Goal: Obtain resource: Download file/media

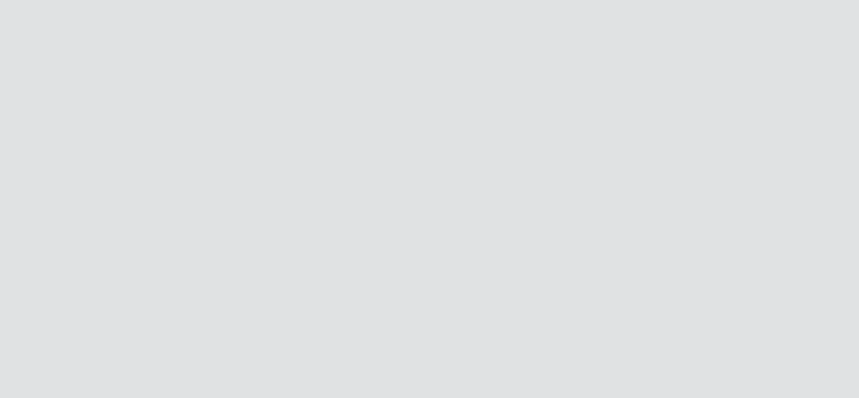
click at [231, 173] on div at bounding box center [429, 199] width 859 height 398
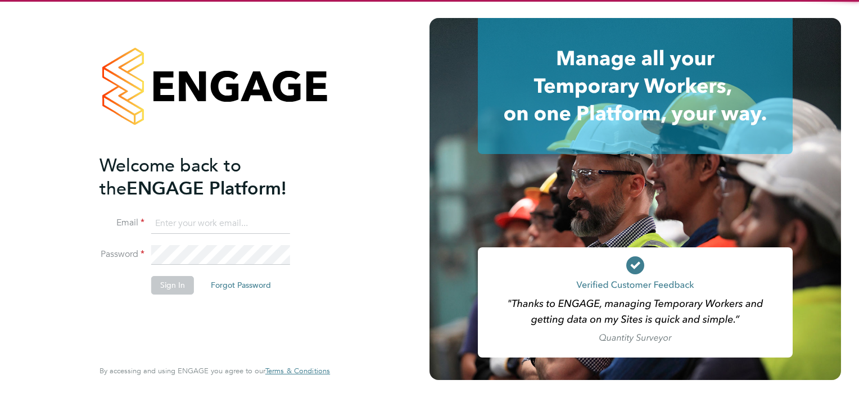
type input "ryan.scott@torus.co.uk"
click at [203, 303] on li "Sign In Forgot Password" at bounding box center [208, 290] width 219 height 29
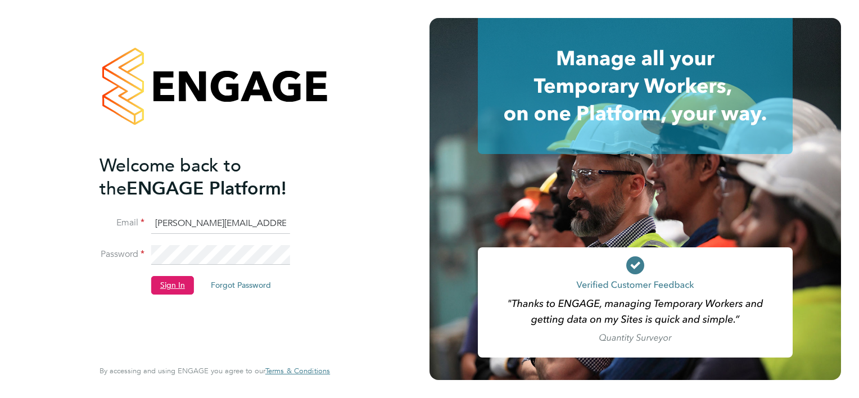
click at [178, 288] on button "Sign In" at bounding box center [172, 285] width 43 height 18
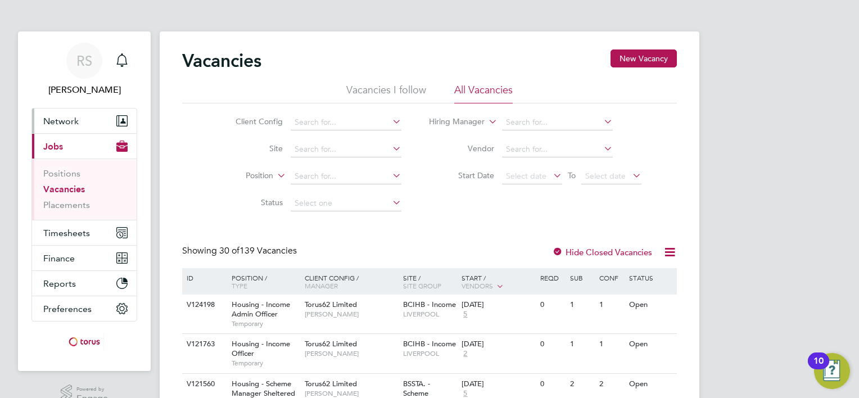
drag, startPoint x: 79, startPoint y: 115, endPoint x: 76, endPoint y: 126, distance: 11.5
click at [79, 115] on button "Network" at bounding box center [84, 120] width 105 height 25
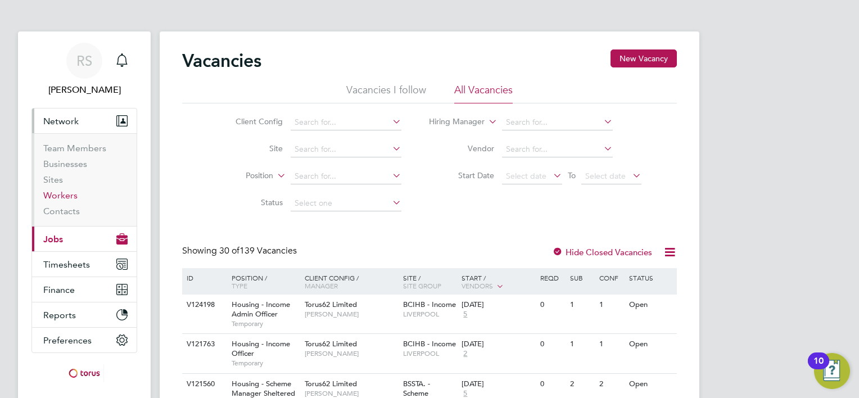
drag, startPoint x: 61, startPoint y: 197, endPoint x: 72, endPoint y: 190, distance: 12.3
click at [61, 196] on link "Workers" at bounding box center [60, 195] width 34 height 11
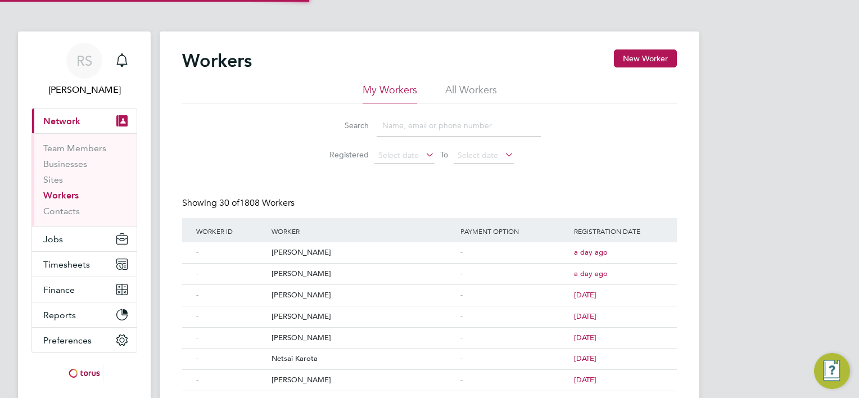
click at [484, 92] on li "All Workers" at bounding box center [471, 93] width 52 height 20
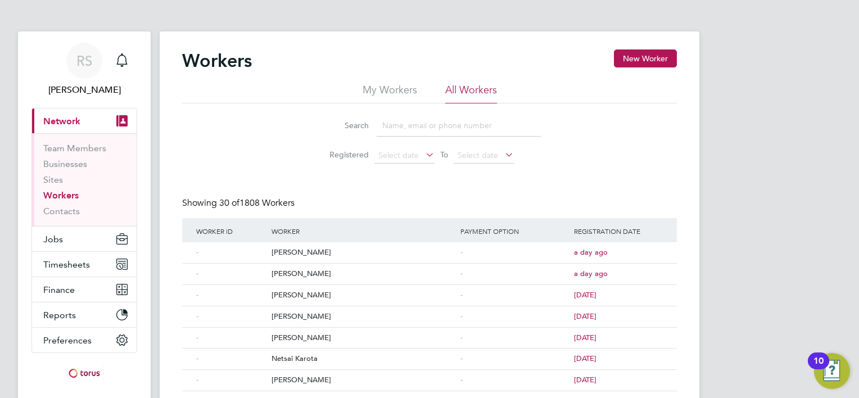
click at [438, 121] on input at bounding box center [458, 126] width 164 height 22
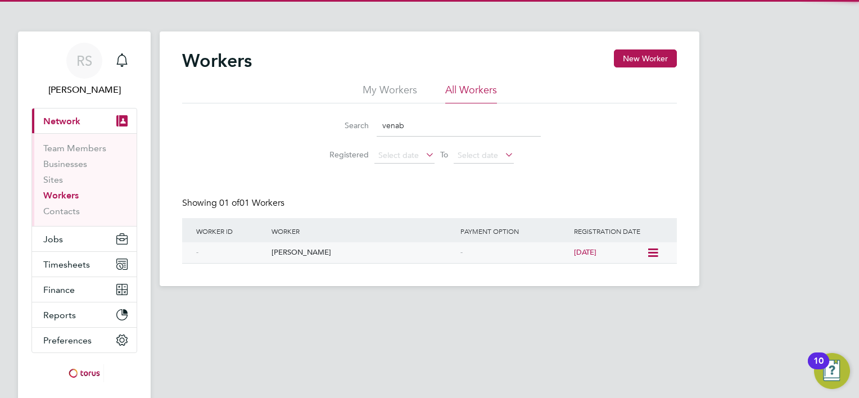
type input "venab"
click at [317, 257] on div "Charles Venables" at bounding box center [363, 252] width 189 height 21
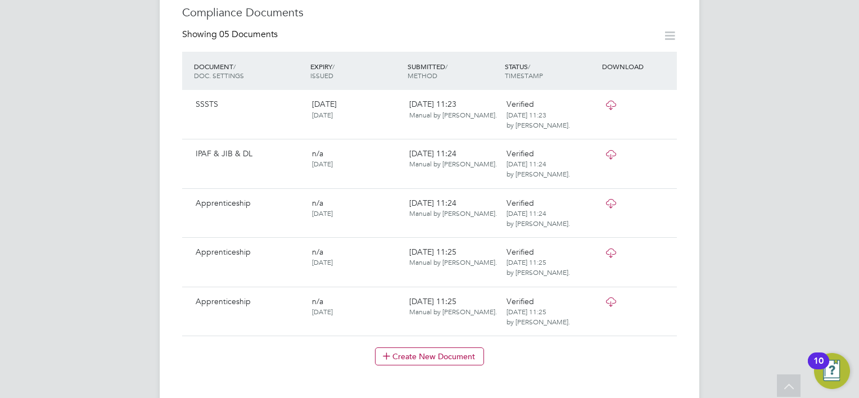
scroll to position [562, 0]
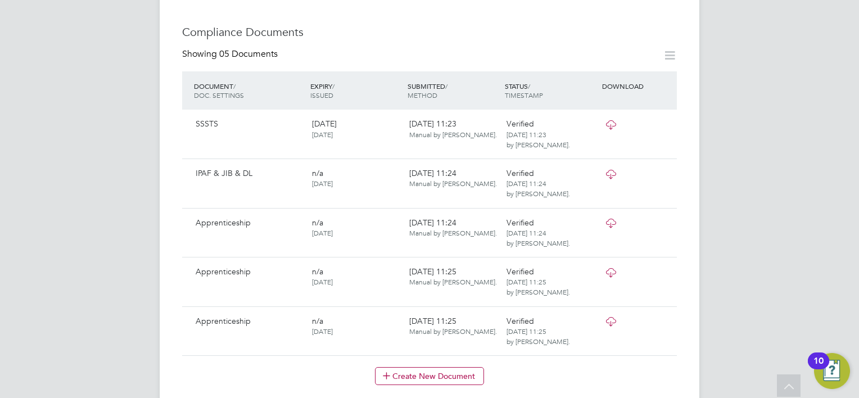
click at [609, 120] on icon at bounding box center [610, 124] width 14 height 9
click at [612, 170] on icon at bounding box center [610, 174] width 14 height 9
click at [620, 214] on div at bounding box center [628, 223] width 58 height 20
click at [615, 268] on icon at bounding box center [610, 272] width 14 height 9
click at [611, 317] on icon at bounding box center [610, 321] width 14 height 9
